Goal: Find specific page/section

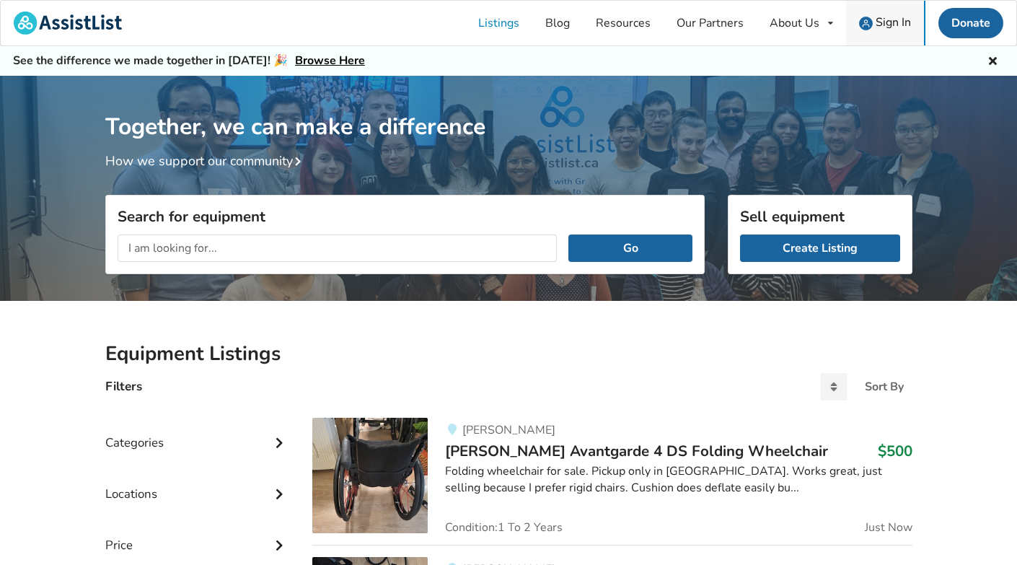
click at [893, 25] on span "Sign In" at bounding box center [893, 22] width 35 height 16
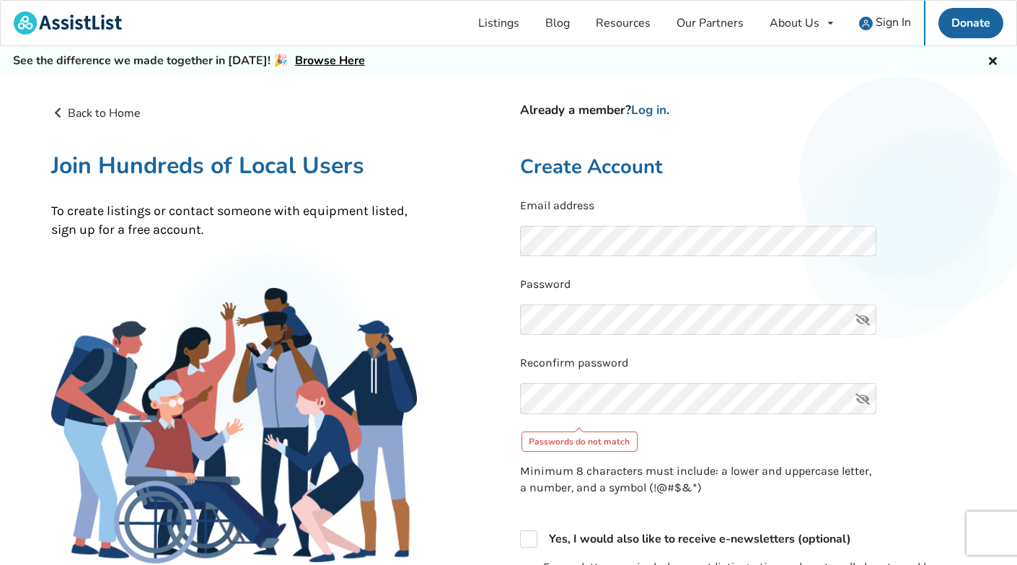
click at [867, 318] on icon at bounding box center [862, 319] width 29 height 31
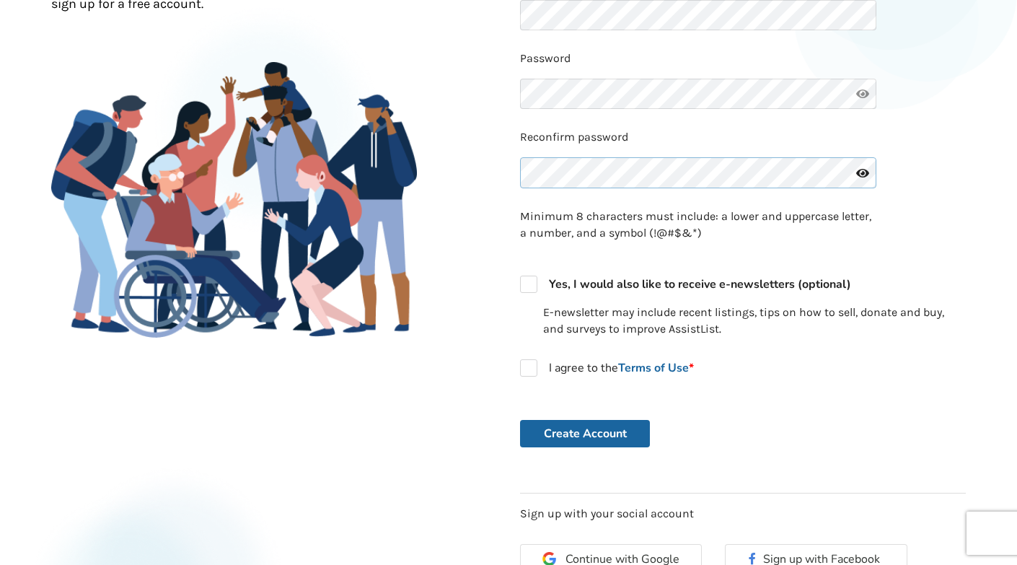
scroll to position [236, 0]
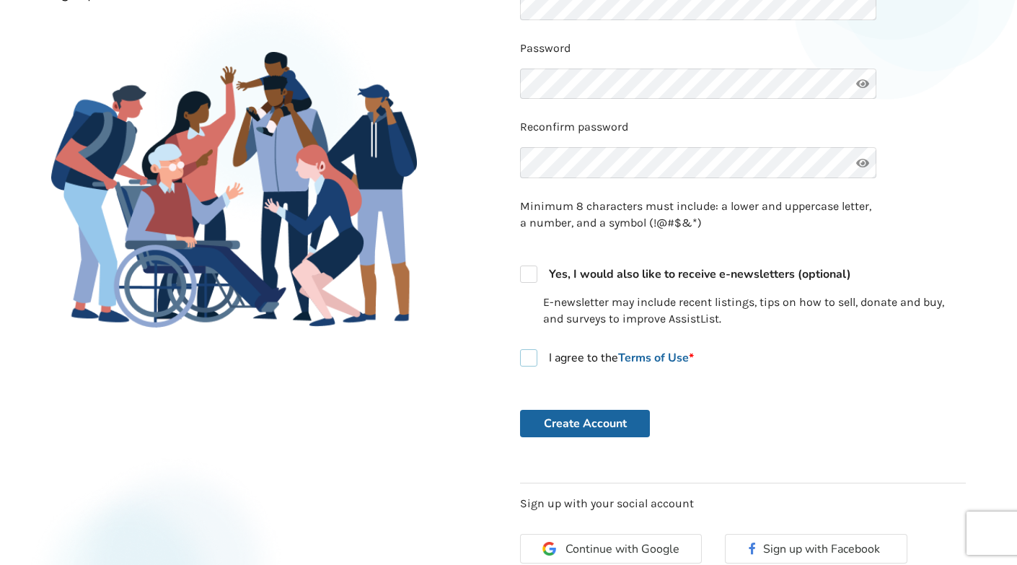
click at [529, 354] on label "I agree to the Terms of Use *" at bounding box center [607, 357] width 174 height 17
checkbox input "true"
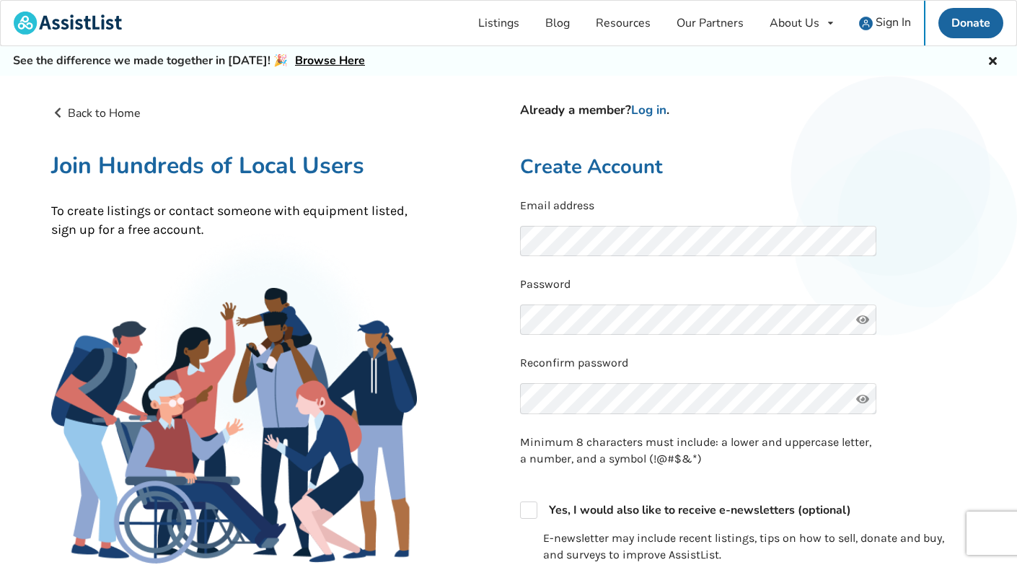
scroll to position [0, 0]
click at [890, 19] on span "Sign In" at bounding box center [893, 22] width 35 height 16
click at [891, 27] on span "Sign In" at bounding box center [893, 22] width 35 height 16
click at [654, 112] on link "Log in" at bounding box center [648, 110] width 35 height 17
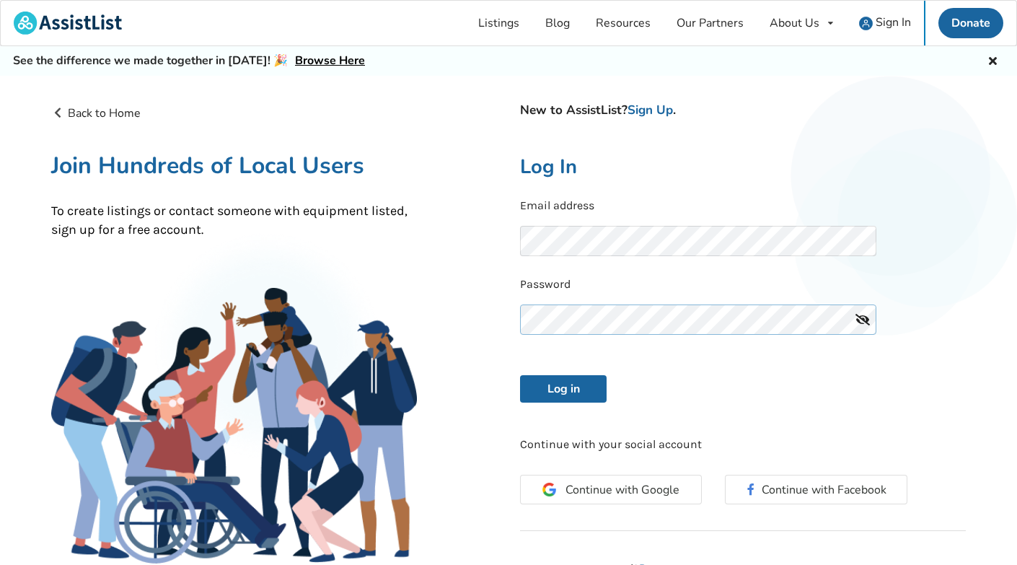
click at [563, 387] on button "Log in" at bounding box center [563, 388] width 87 height 27
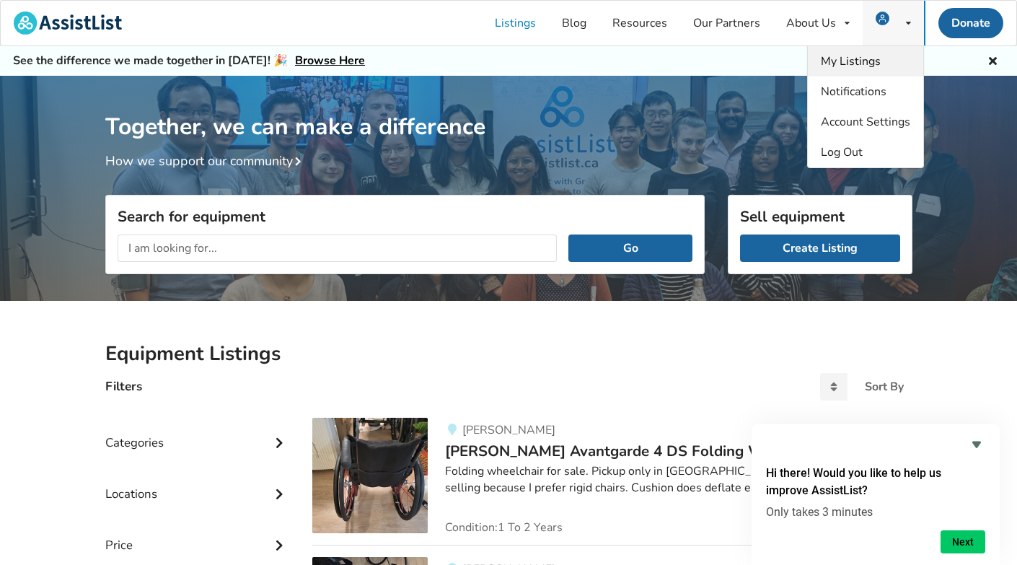
click at [879, 61] on span "My Listings" at bounding box center [851, 61] width 60 height 16
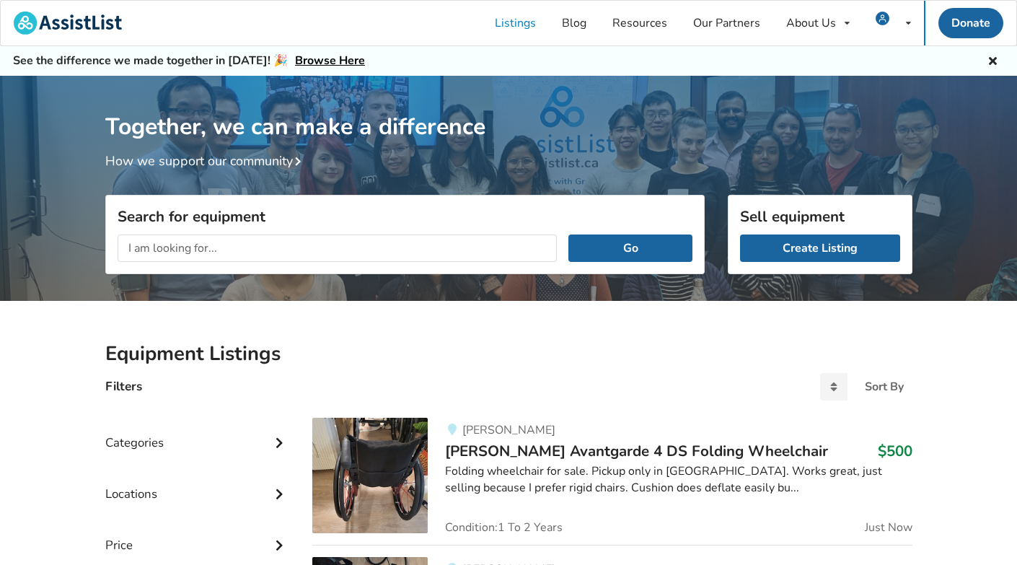
click at [333, 245] on input "text" at bounding box center [338, 247] width 440 height 27
click at [631, 247] on button "Go" at bounding box center [630, 247] width 123 height 27
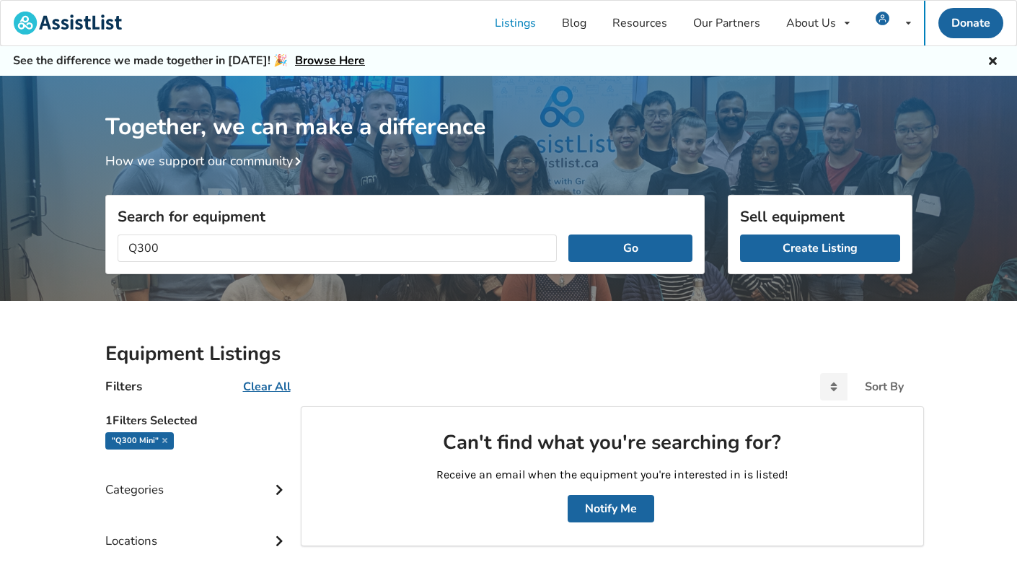
click at [631, 247] on button "Go" at bounding box center [630, 247] width 123 height 27
type input "Q"
